Goal: Information Seeking & Learning: Learn about a topic

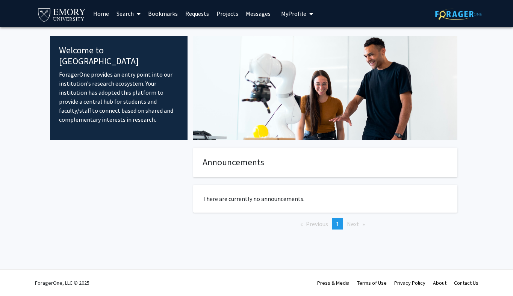
click at [124, 12] on link "Search" at bounding box center [129, 13] width 32 height 26
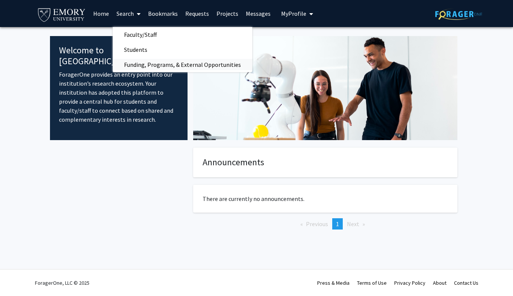
click at [148, 61] on span "Funding, Programs, & External Opportunities" at bounding box center [182, 64] width 139 height 15
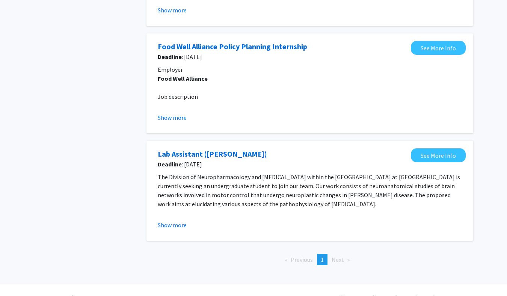
scroll to position [372, 0]
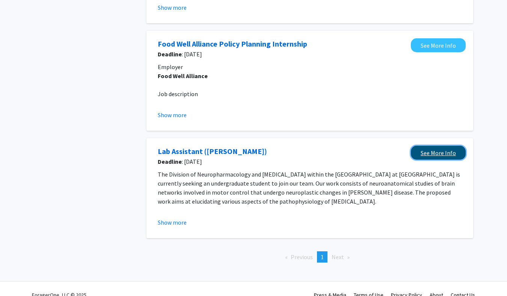
click at [439, 153] on link "See More Info" at bounding box center [438, 153] width 55 height 14
click at [167, 228] on fg-opportunity "Lab Assistant ([PERSON_NAME]) Deadline : [DATE] See More Info The Division of N…" at bounding box center [310, 188] width 312 height 85
click at [171, 223] on button "Show more" at bounding box center [172, 222] width 29 height 9
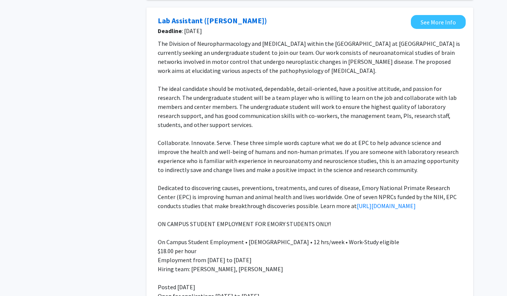
scroll to position [494, 0]
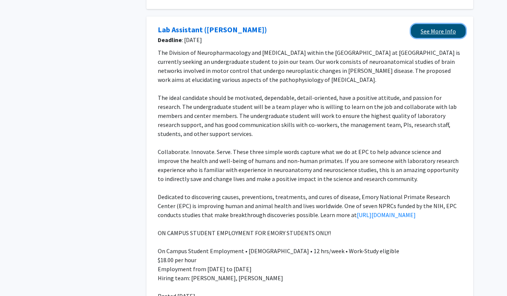
click at [418, 27] on link "See More Info" at bounding box center [438, 31] width 55 height 14
click at [295, 115] on p "The ideal candidate should be motivated, dependable, detail-oriented, have a po…" at bounding box center [310, 115] width 304 height 45
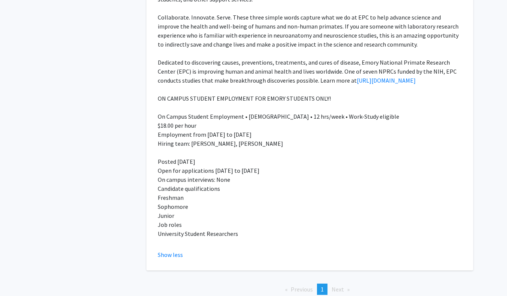
scroll to position [628, 0]
drag, startPoint x: 189, startPoint y: 144, endPoint x: 277, endPoint y: 143, distance: 87.5
click at [277, 143] on p "Hiring team: [PERSON_NAME], [PERSON_NAME]" at bounding box center [310, 143] width 304 height 9
copy p "[PERSON_NAME], [PERSON_NAME]"
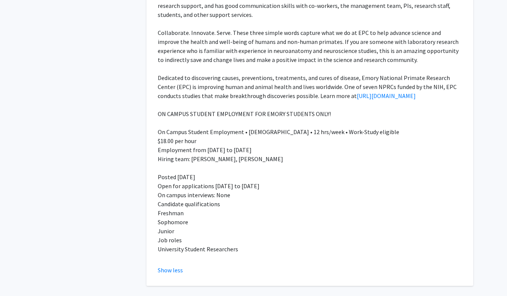
scroll to position [616, 0]
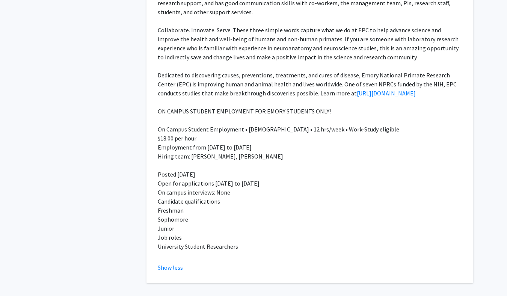
click at [205, 152] on p "Hiring team: [PERSON_NAME], [PERSON_NAME]" at bounding box center [310, 156] width 304 height 9
drag, startPoint x: 190, startPoint y: 157, endPoint x: 235, endPoint y: 158, distance: 44.7
click at [235, 158] on p "Hiring team: [PERSON_NAME], [PERSON_NAME]" at bounding box center [310, 156] width 304 height 9
copy p "[PERSON_NAME]"
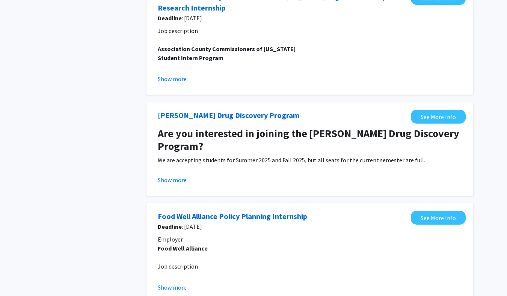
scroll to position [197, 0]
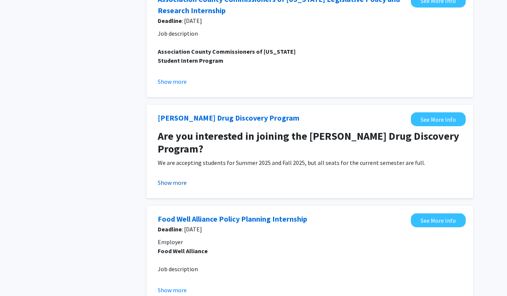
click at [173, 180] on button "Show more" at bounding box center [172, 182] width 29 height 9
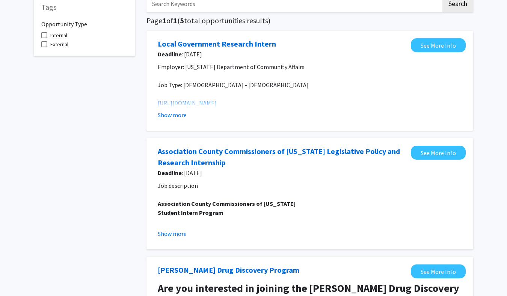
scroll to position [0, 0]
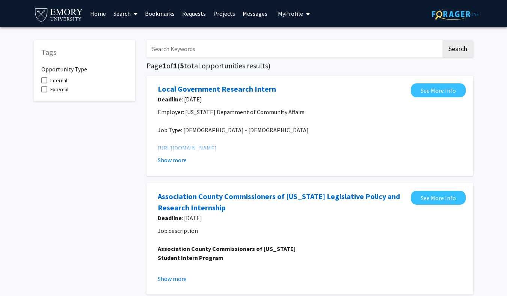
click at [121, 12] on link "Search" at bounding box center [126, 13] width 32 height 26
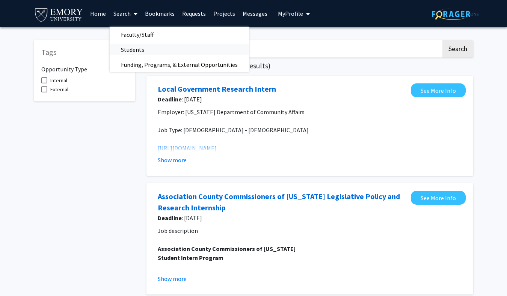
click at [148, 51] on span "Students" at bounding box center [133, 49] width 46 height 15
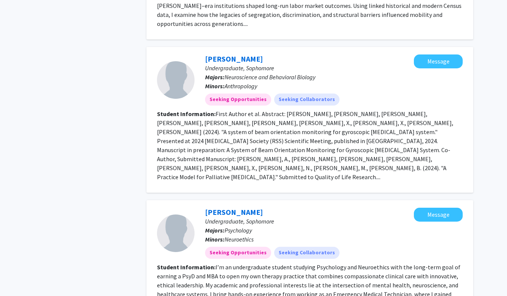
scroll to position [981, 0]
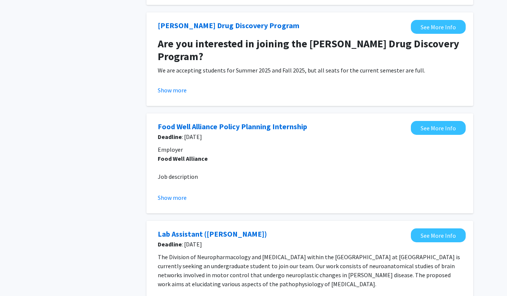
scroll to position [384, 0]
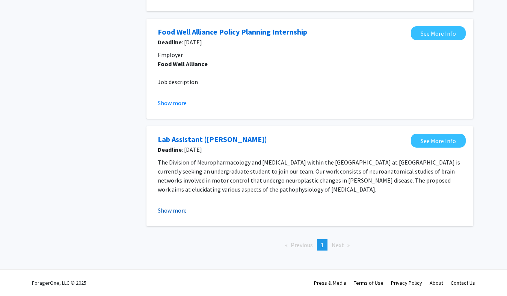
click at [164, 208] on button "Show more" at bounding box center [172, 210] width 29 height 9
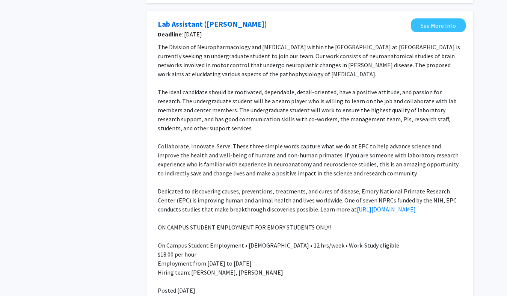
scroll to position [501, 0]
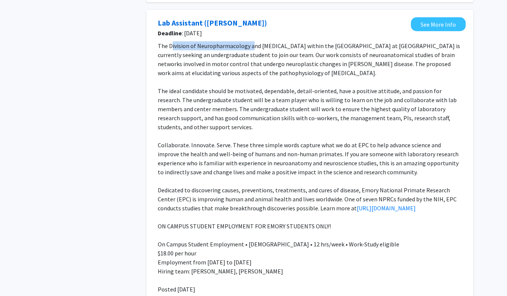
drag, startPoint x: 171, startPoint y: 46, endPoint x: 251, endPoint y: 42, distance: 80.1
click at [251, 42] on p "The Division of Neuropharmacology and [MEDICAL_DATA] within the [GEOGRAPHIC_DAT…" at bounding box center [310, 59] width 304 height 36
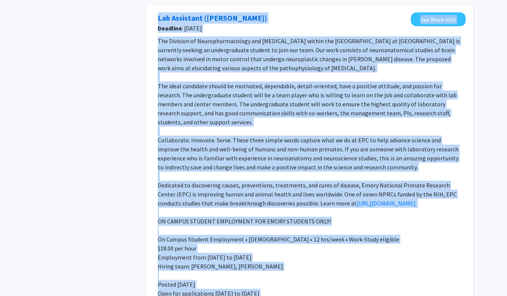
scroll to position [487, 0]
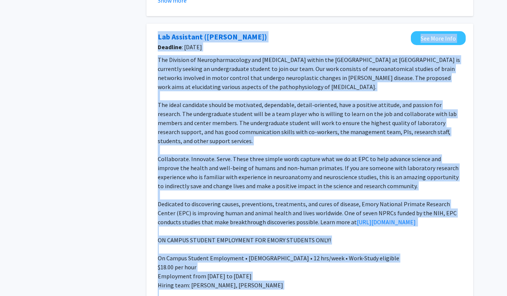
drag, startPoint x: 242, startPoint y: 195, endPoint x: 152, endPoint y: 34, distance: 184.4
click at [152, 34] on div "Lab Assistant ([PERSON_NAME]) Deadline : [DATE] See More Info The Division of N…" at bounding box center [309, 218] width 327 height 388
copy fg-opportunity "Lor Ipsumdolo (Sitametcon, Adipis) Elitsedd : Eiu 89, 1901 Tem Inci Utla Etd Ma…"
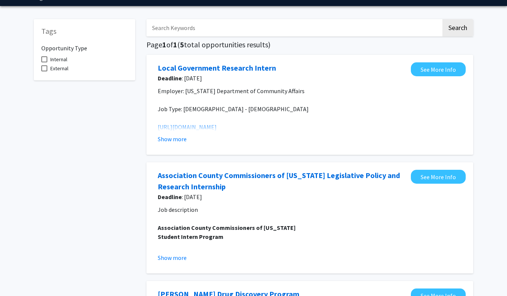
scroll to position [0, 0]
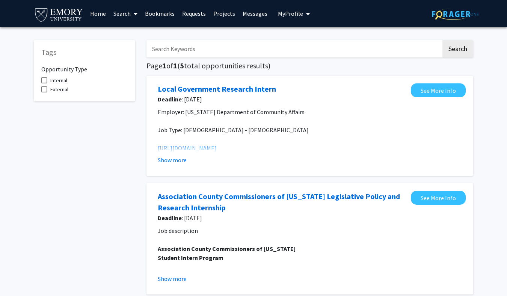
click at [380, 127] on p "Job Type: [DEMOGRAPHIC_DATA] - [DEMOGRAPHIC_DATA]" at bounding box center [310, 129] width 304 height 9
click at [134, 15] on icon at bounding box center [136, 14] width 4 height 6
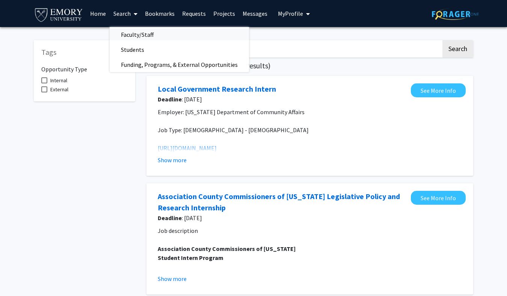
click at [135, 36] on span "Faculty/Staff" at bounding box center [137, 34] width 55 height 15
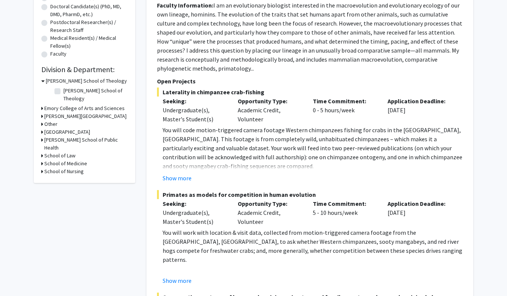
scroll to position [169, 0]
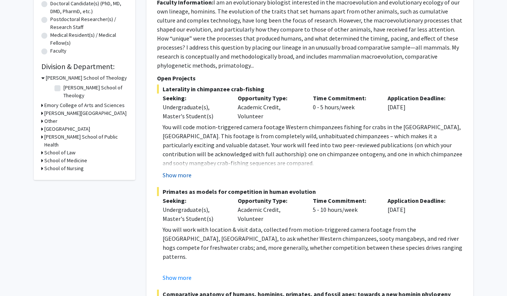
click at [178, 175] on button "Show more" at bounding box center [177, 174] width 29 height 9
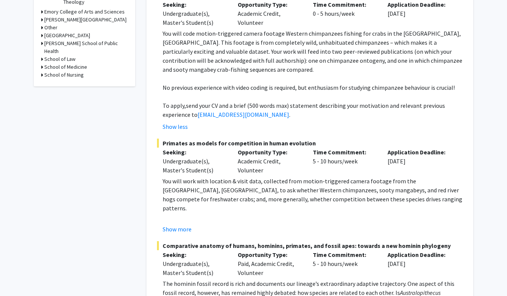
scroll to position [280, 0]
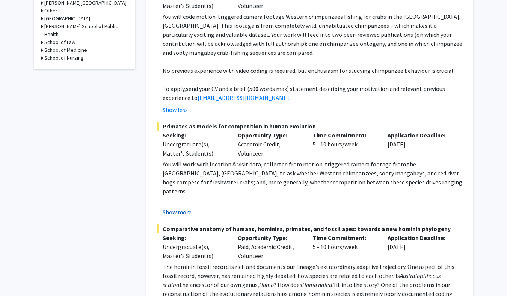
click at [184, 214] on button "Show more" at bounding box center [177, 212] width 29 height 9
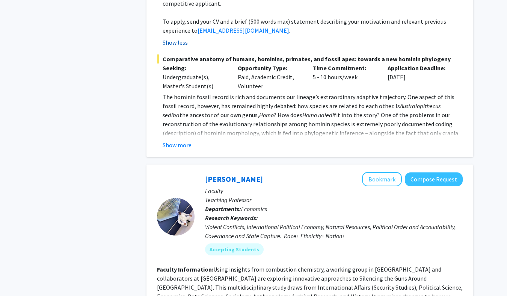
scroll to position [524, 0]
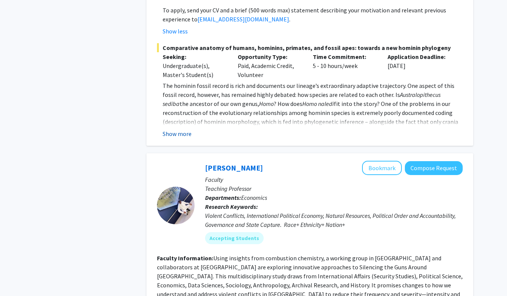
click at [179, 129] on button "Show more" at bounding box center [177, 133] width 29 height 9
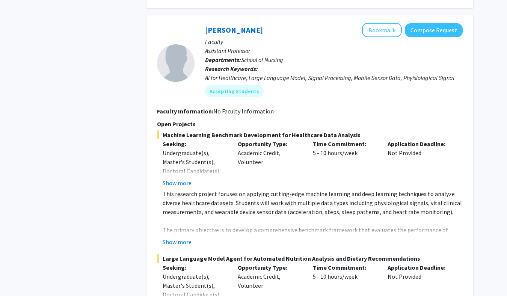
scroll to position [1135, 0]
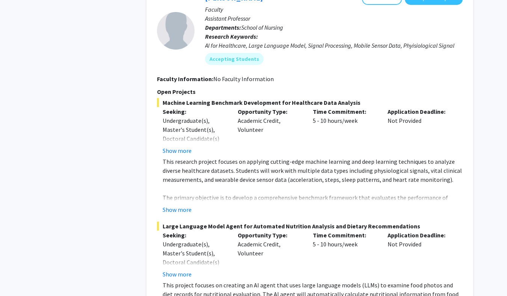
click at [187, 137] on div "Machine Learning Benchmark Development for Healthcare Data Analysis Seeking: Un…" at bounding box center [310, 156] width 306 height 116
click at [175, 146] on button "Show more" at bounding box center [177, 150] width 29 height 9
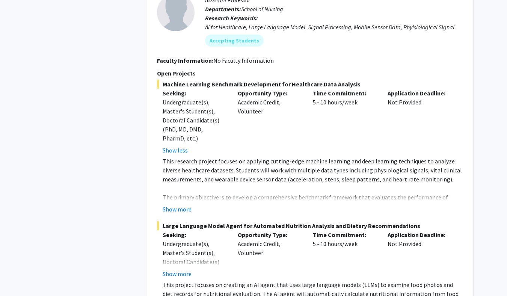
scroll to position [1168, 0]
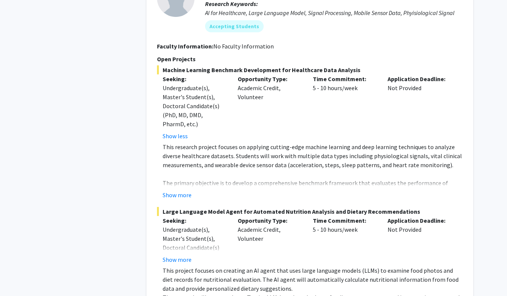
click at [177, 170] on fg-read-more "This research project focuses on applying cutting-edge machine learning and dee…" at bounding box center [310, 170] width 306 height 57
click at [177, 190] on button "Show more" at bounding box center [177, 194] width 29 height 9
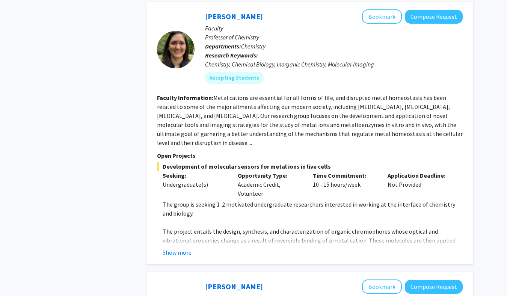
scroll to position [1662, 0]
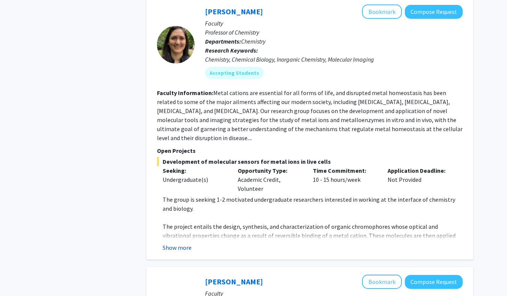
click at [177, 243] on button "Show more" at bounding box center [177, 247] width 29 height 9
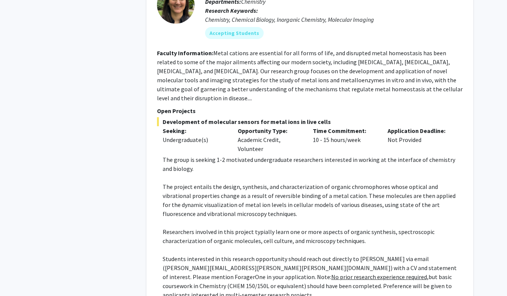
scroll to position [1701, 0]
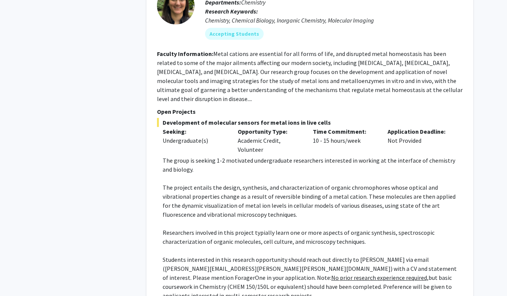
click at [290, 219] on p at bounding box center [313, 223] width 300 height 9
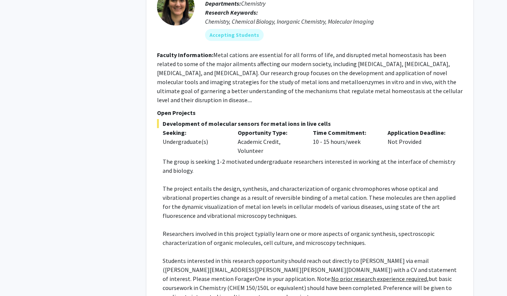
scroll to position [1768, 0]
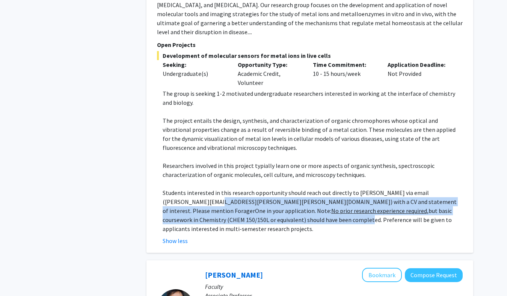
drag, startPoint x: 209, startPoint y: 161, endPoint x: 207, endPoint y: 186, distance: 24.9
click at [207, 188] on p "Students interested in this research opportunity should reach out directly to […" at bounding box center [313, 210] width 300 height 45
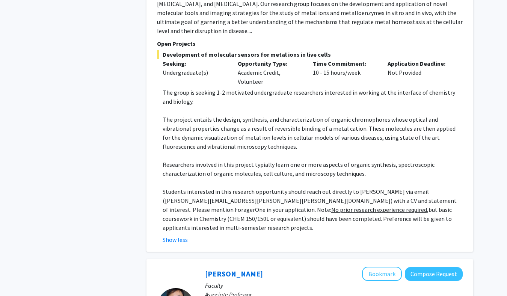
scroll to position [1770, 0]
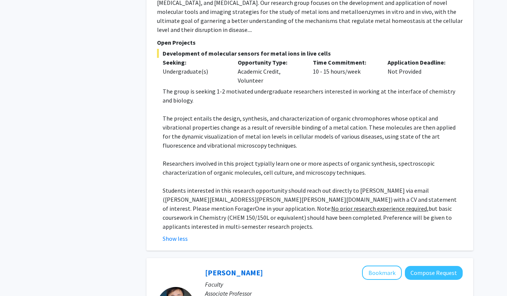
drag, startPoint x: 430, startPoint y: 179, endPoint x: 308, endPoint y: 71, distance: 163.4
click at [308, 87] on div "The group is seeking 1-2 motivated undergraduate researchers interested in work…" at bounding box center [313, 159] width 300 height 144
click at [362, 186] on p "Students interested in this research opportunity should reach out directly to […" at bounding box center [313, 208] width 300 height 45
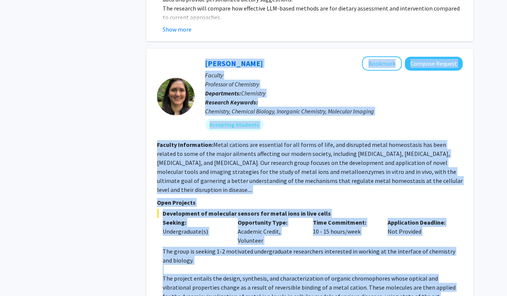
scroll to position [1579, 0]
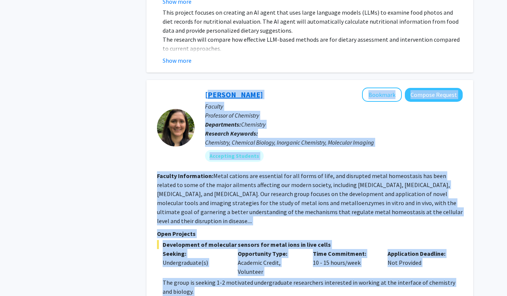
drag, startPoint x: 436, startPoint y: 187, endPoint x: 207, endPoint y: 69, distance: 257.3
click at [207, 88] on fg-search-faculty "[PERSON_NAME] Bookmark Compose Request Faculty Professor of Chemistry Departmen…" at bounding box center [310, 261] width 306 height 347
copy fg-search-faculty "Loremip Dolorsit Ametcons Adipisc Elitsed Doeiusm Temporinc ut Laboreetd Magnaa…"
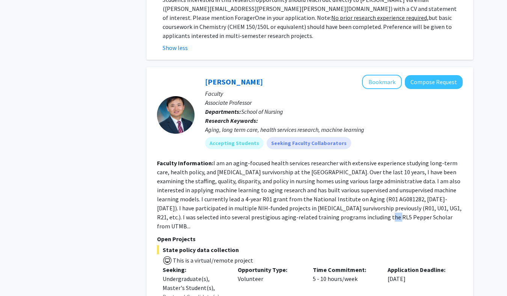
scroll to position [1970, 0]
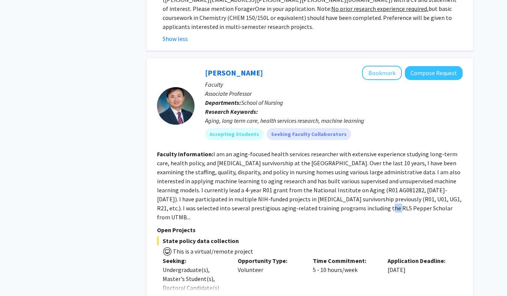
click at [177, 295] on button "Show more" at bounding box center [177, 299] width 29 height 9
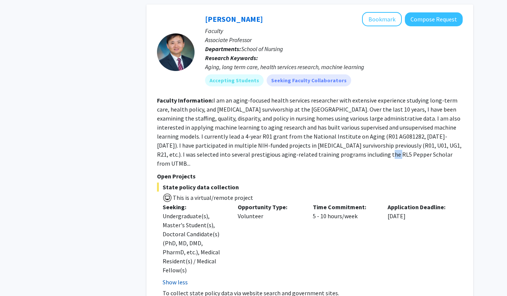
scroll to position [2026, 0]
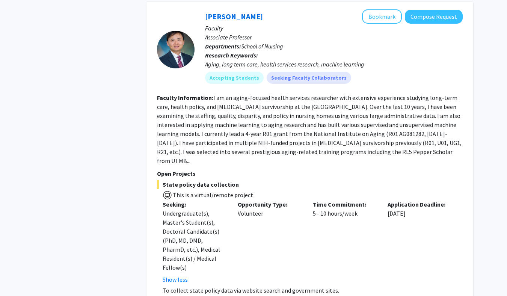
click at [227, 200] on div "Seeking: Undergraduate(s), Master's Student(s), Doctoral Candidate(s) (PhD, MD,…" at bounding box center [194, 242] width 75 height 84
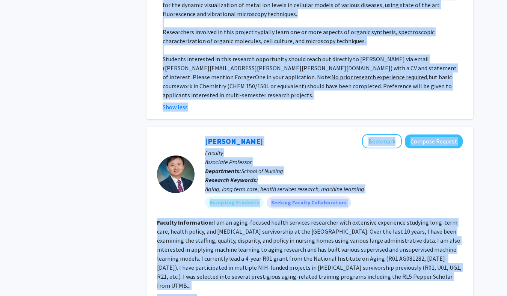
scroll to position [1773, 0]
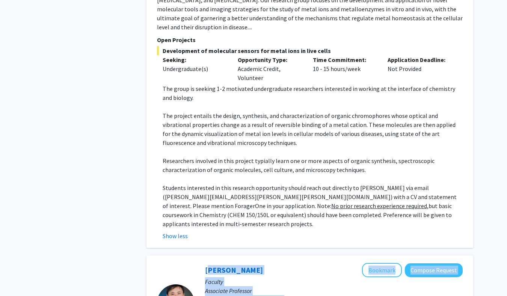
copy fg-search-faculty "Loremi Do Sitametc Adipisc Elitsed Doeiusm Temporinc Utlaboree Doloremagna: Ali…"
drag, startPoint x: 344, startPoint y: 205, endPoint x: 207, endPoint y: 217, distance: 138.4
click at [420, 263] on button "Compose Request" at bounding box center [434, 270] width 58 height 14
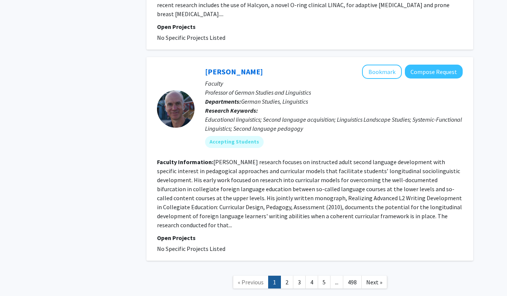
scroll to position [2421, 0]
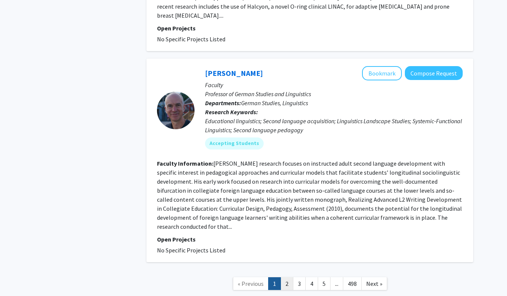
click at [285, 277] on link "2" at bounding box center [287, 283] width 13 height 13
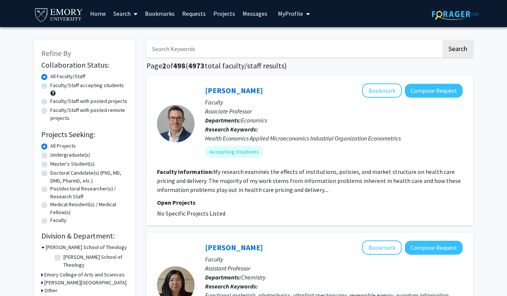
click at [70, 103] on label "Faculty/Staff with posted projects" at bounding box center [88, 101] width 77 height 8
click at [55, 102] on input "Faculty/Staff with posted projects" at bounding box center [52, 99] width 5 height 5
radio input "true"
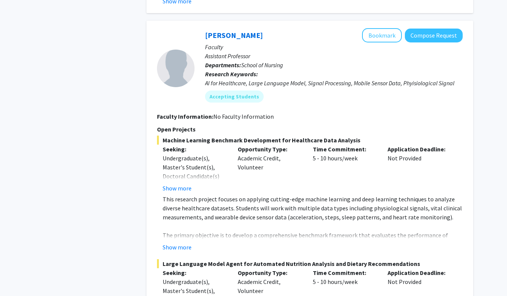
scroll to position [834, 0]
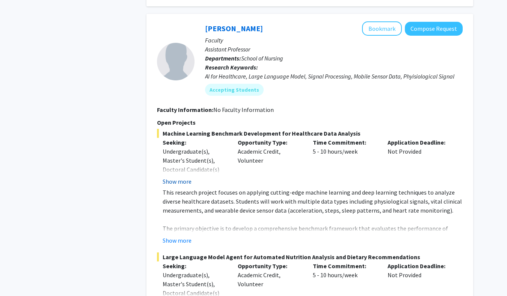
click at [187, 177] on button "Show more" at bounding box center [177, 181] width 29 height 9
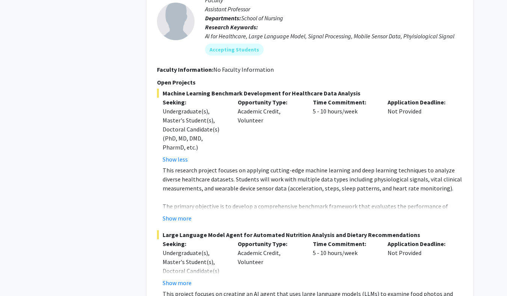
scroll to position [881, 0]
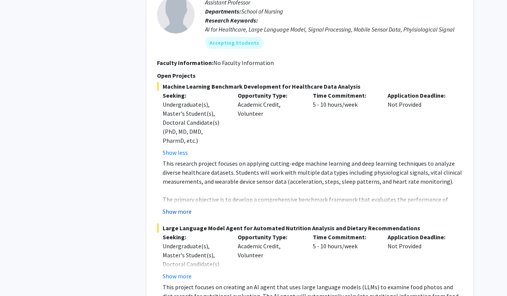
click at [180, 207] on button "Show more" at bounding box center [177, 211] width 29 height 9
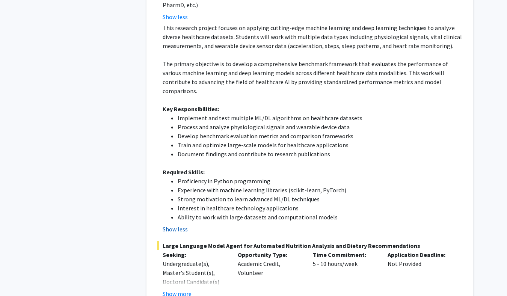
scroll to position [1018, 0]
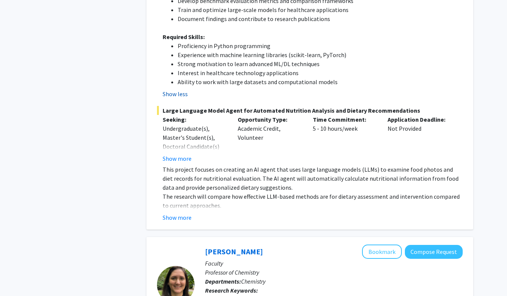
click at [180, 213] on button "Show more" at bounding box center [177, 217] width 29 height 9
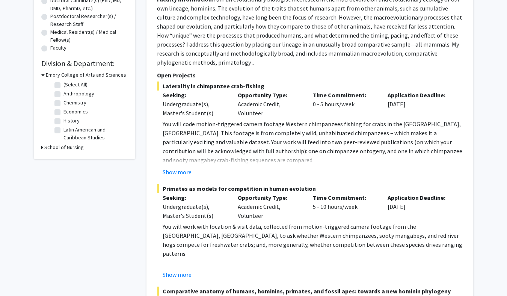
scroll to position [177, 0]
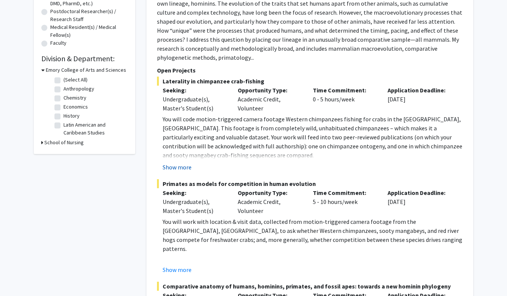
click at [175, 165] on button "Show more" at bounding box center [177, 167] width 29 height 9
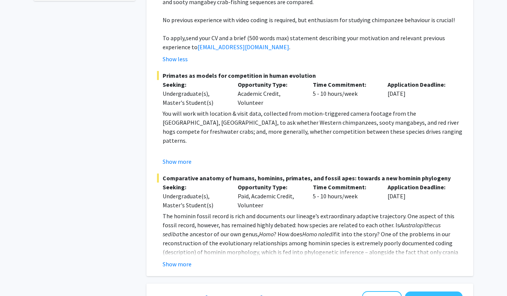
scroll to position [333, 0]
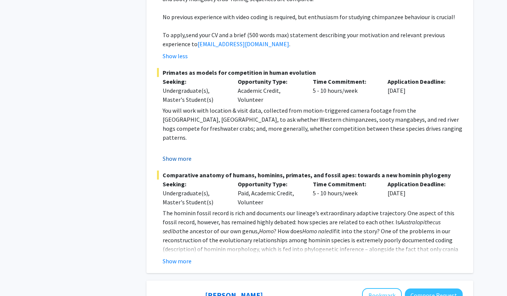
click at [187, 155] on button "Show more" at bounding box center [177, 158] width 29 height 9
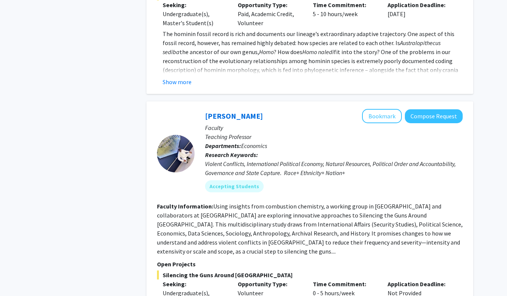
scroll to position [520, 0]
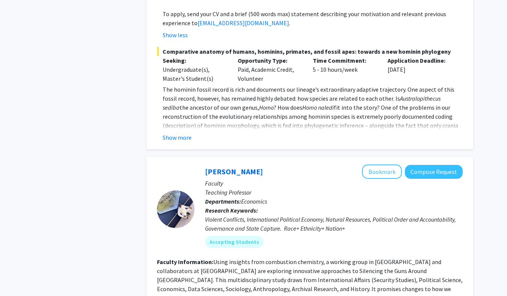
click at [182, 120] on p "The hominin fossil record is rich and documents our lineage’s extraordinary ada…" at bounding box center [313, 112] width 300 height 54
click at [182, 133] on button "Show more" at bounding box center [177, 137] width 29 height 9
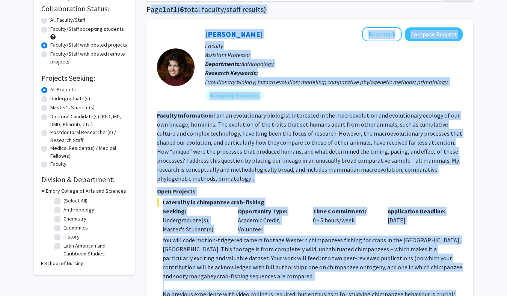
scroll to position [0, 0]
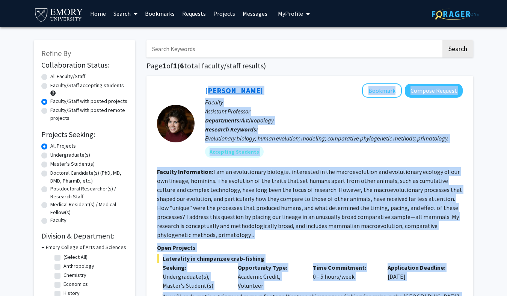
drag, startPoint x: 255, startPoint y: 181, endPoint x: 205, endPoint y: 87, distance: 106.3
copy fg-search-faculty "Lorem ips Dolorsit Ametcons Adipisc Elitsed Doeiusm Temporinc Utlaboree Dolorem…"
